Goal: Find specific page/section: Find specific page/section

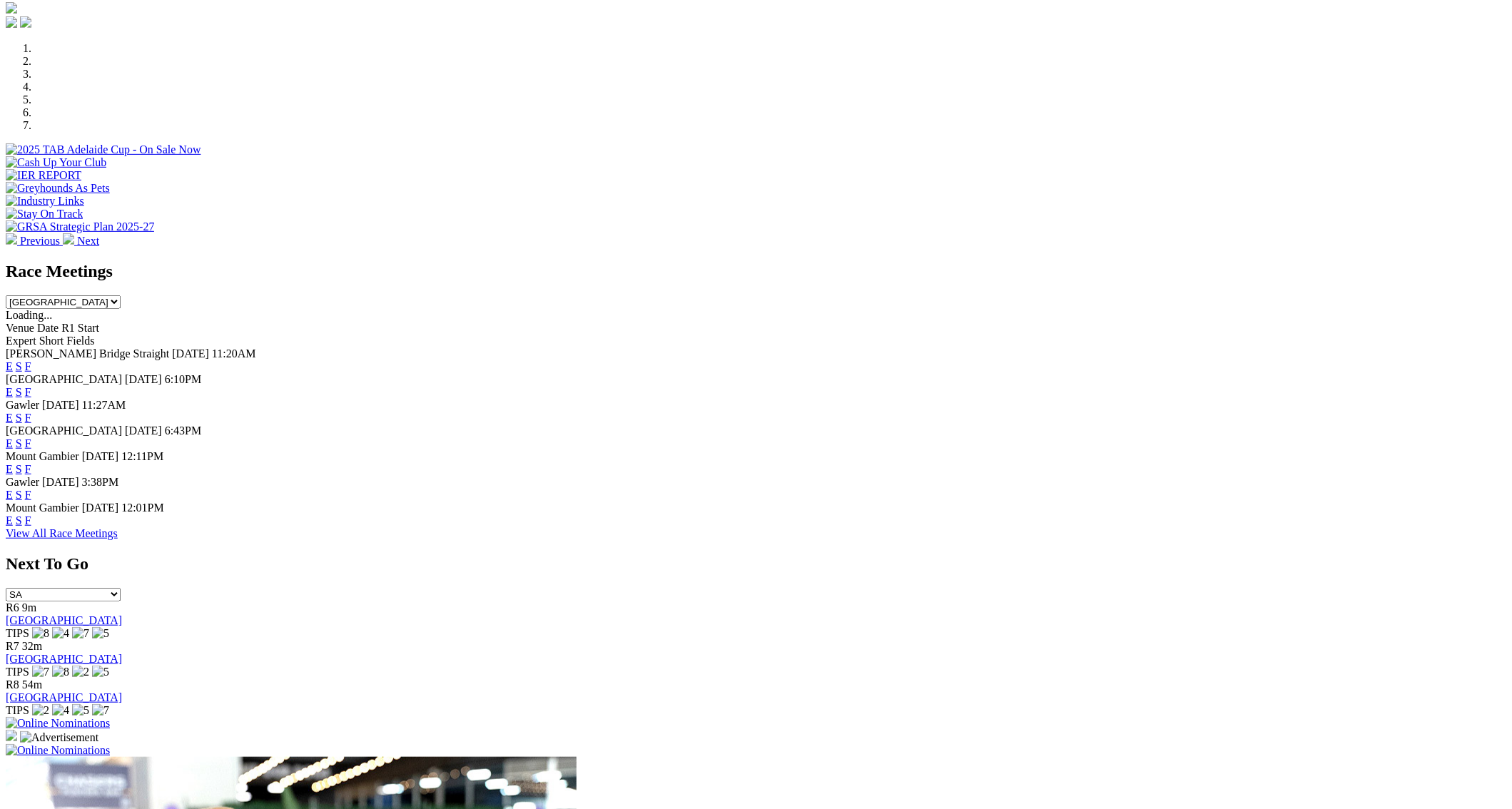
scroll to position [419, 0]
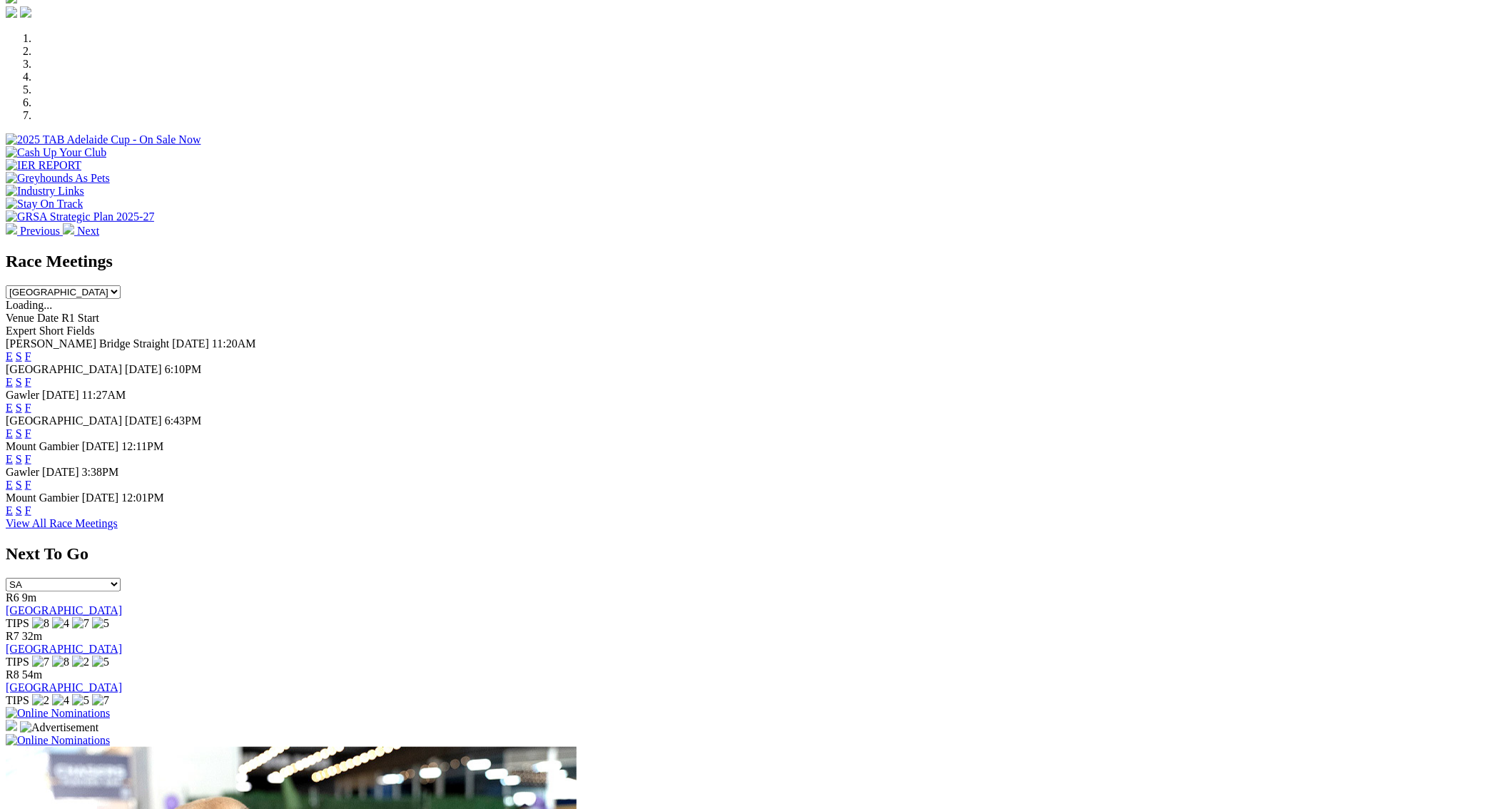
click at [32, 453] on link "F" at bounding box center [28, 459] width 7 height 12
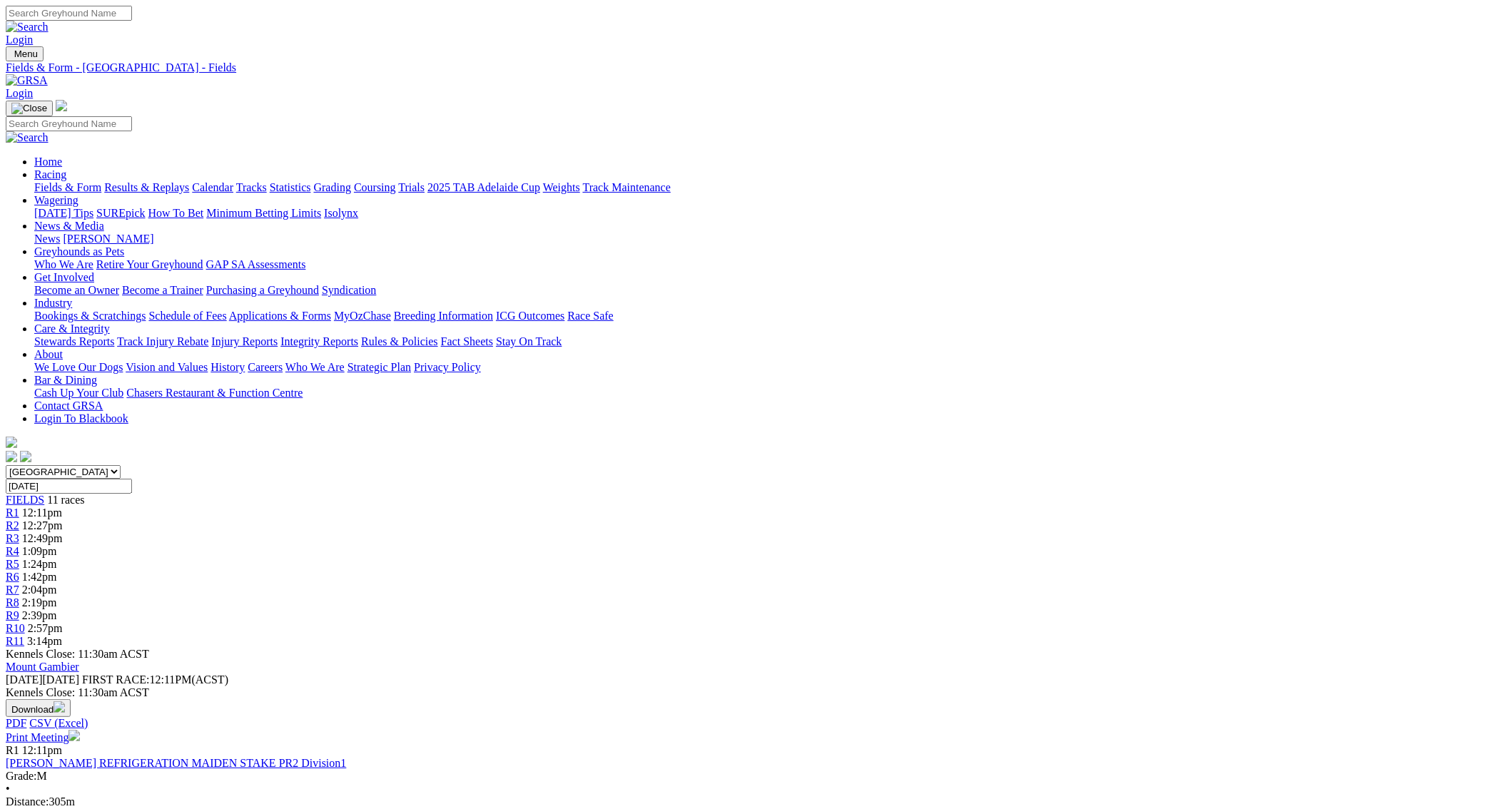
click at [102, 181] on link "Fields & Form" at bounding box center [68, 187] width 67 height 12
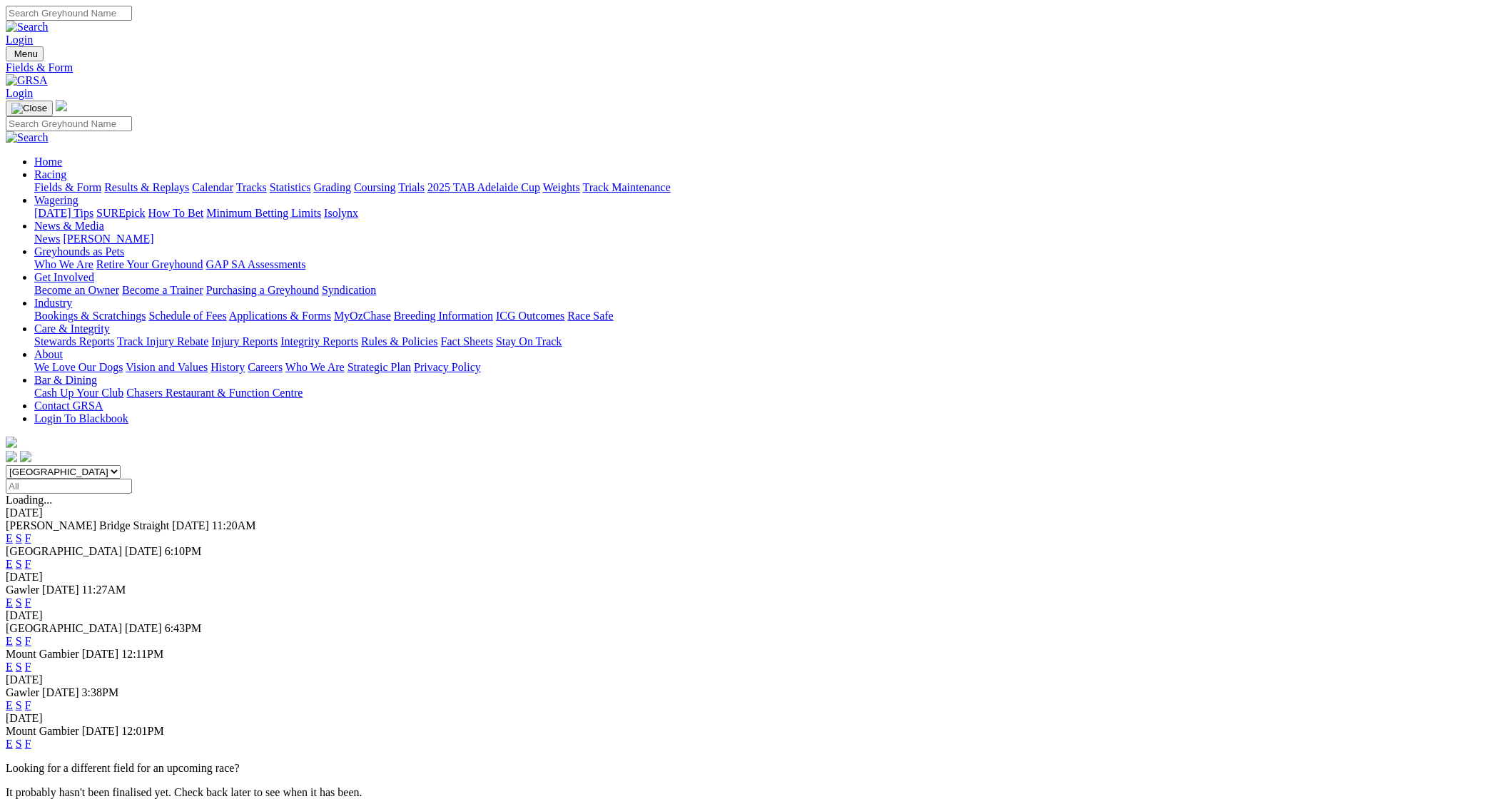
click at [32, 737] on link "F" at bounding box center [28, 743] width 7 height 12
